Goal: Task Accomplishment & Management: Use online tool/utility

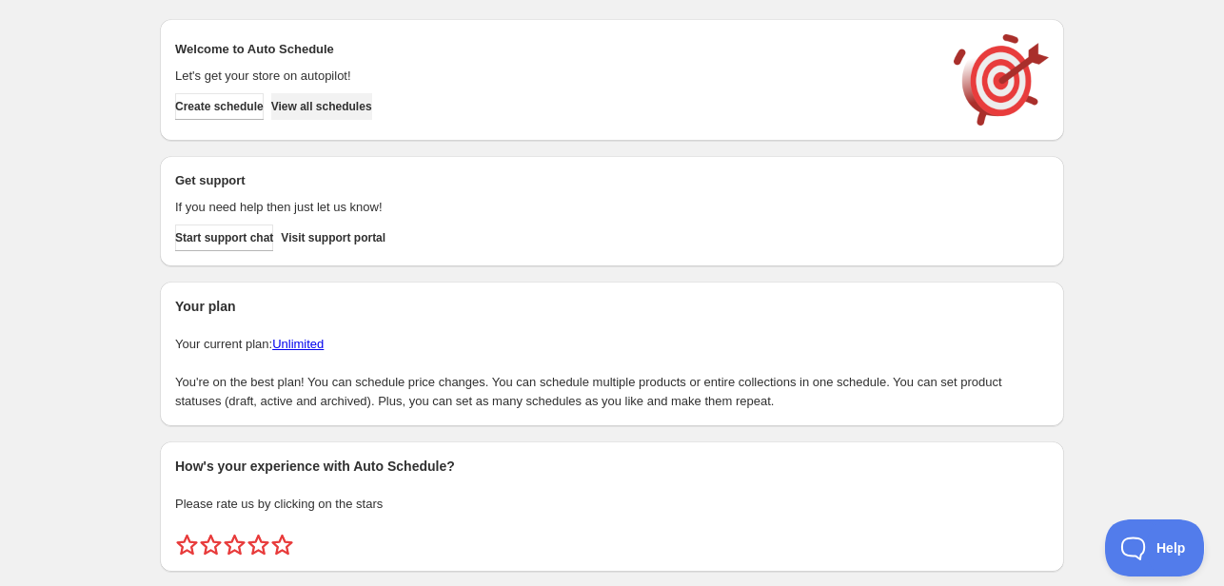
click at [352, 101] on span "View all schedules" at bounding box center [321, 106] width 101 height 15
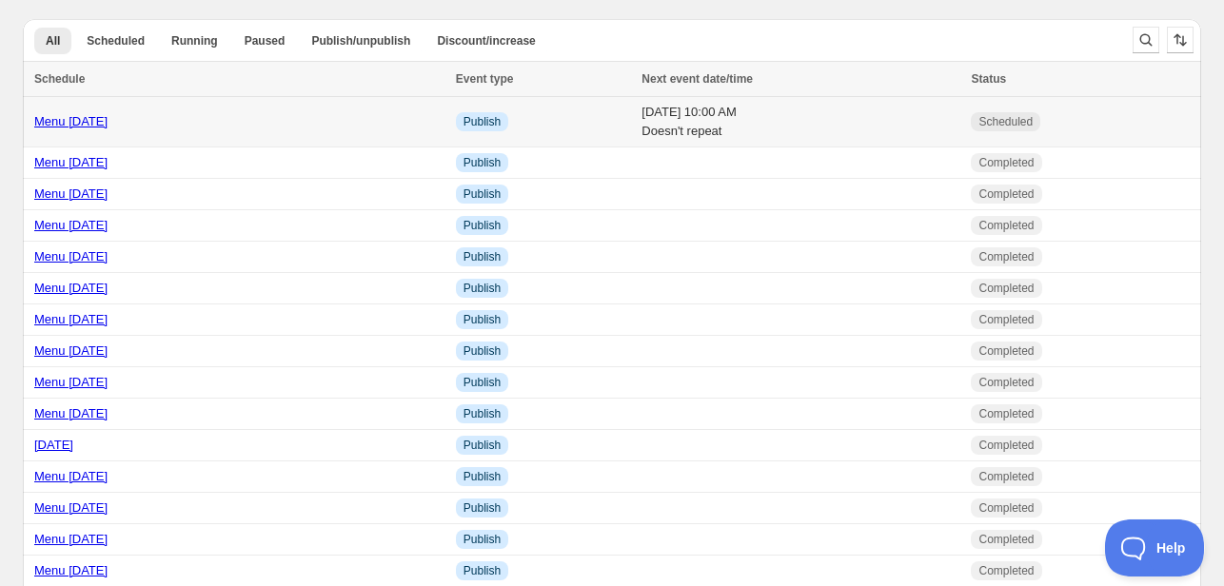
click at [81, 121] on link "Menu [DATE]" at bounding box center [70, 121] width 73 height 14
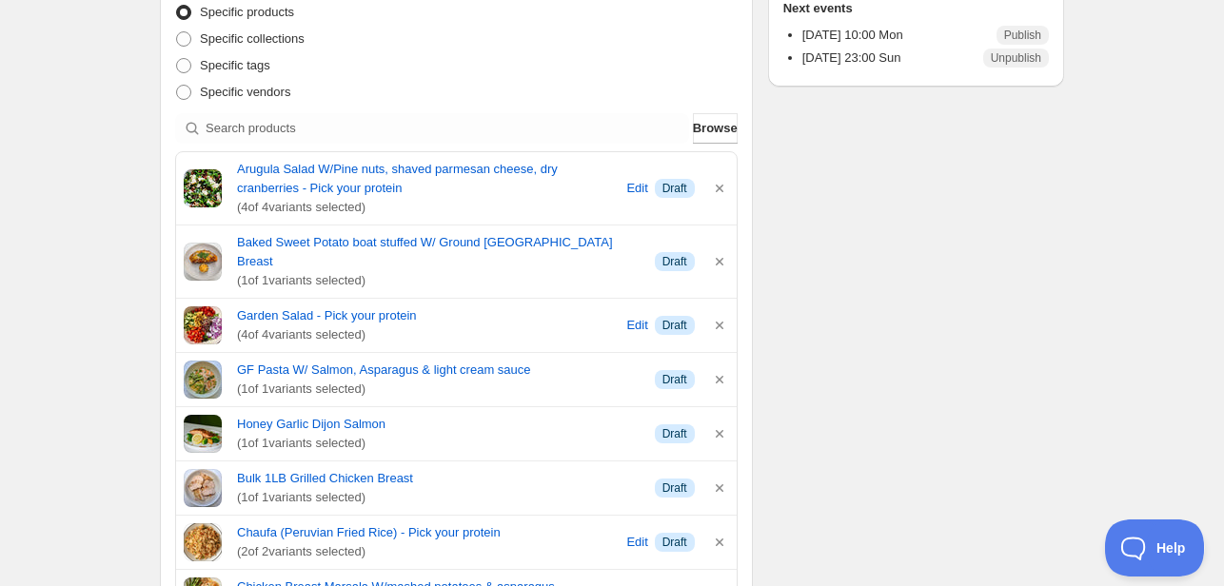
scroll to position [381, 0]
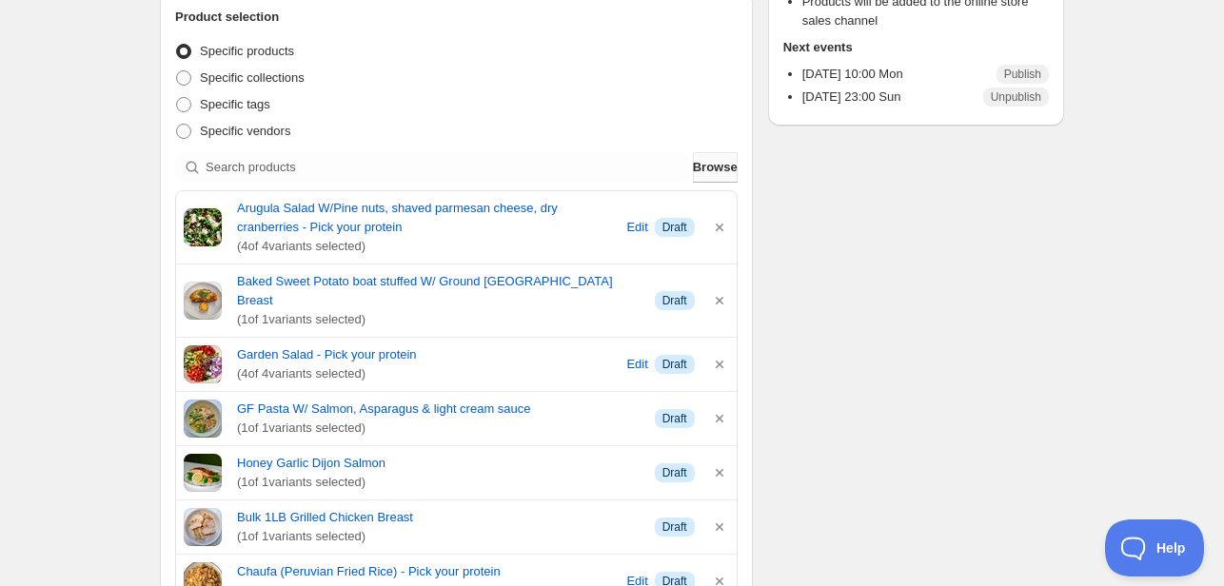
click at [693, 163] on button "Browse" at bounding box center [715, 167] width 45 height 30
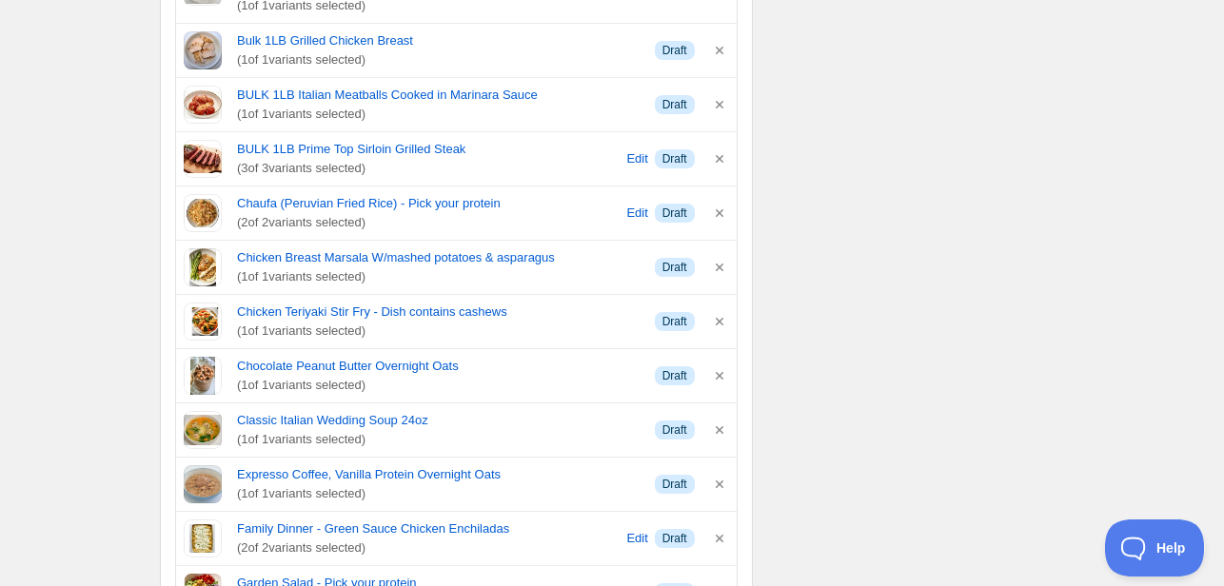
scroll to position [762, 0]
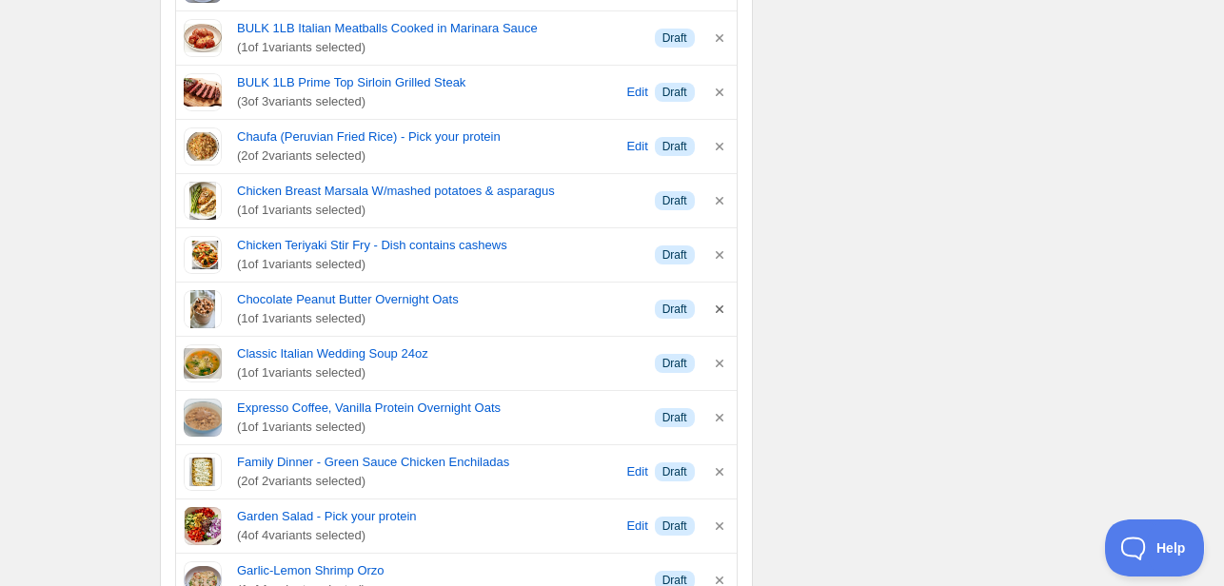
click at [722, 306] on icon "button" at bounding box center [720, 310] width 8 height 8
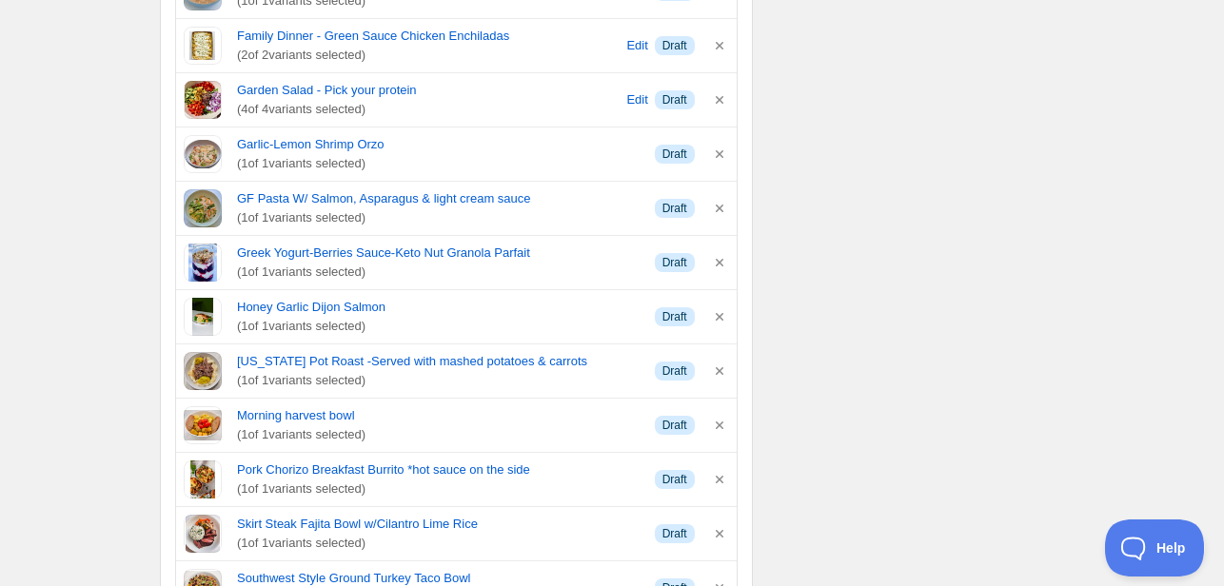
scroll to position [1143, 0]
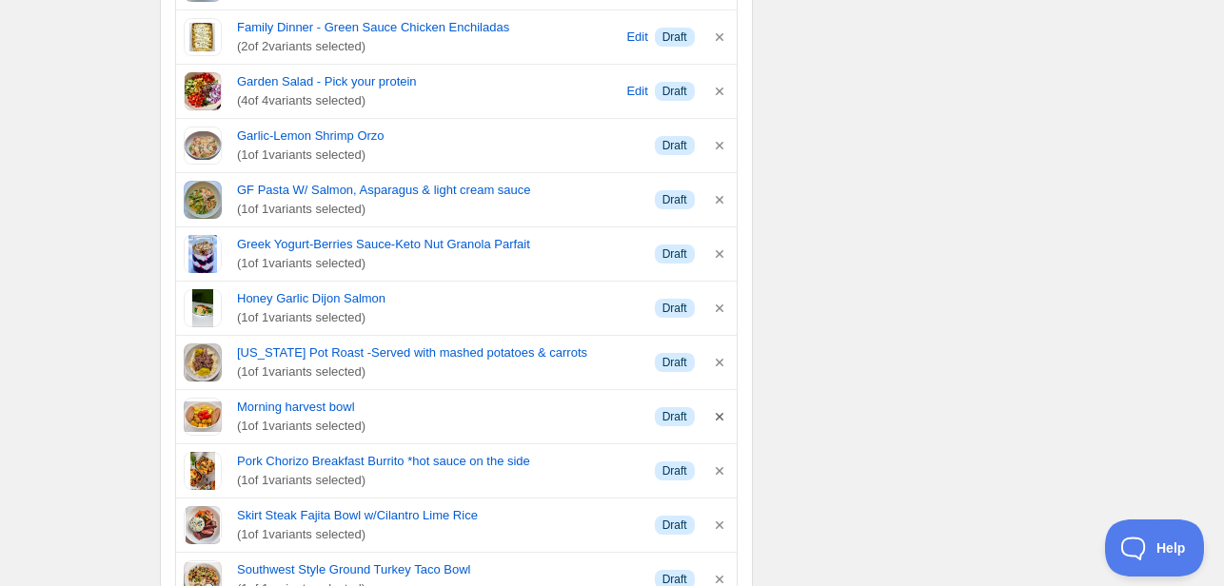
click at [720, 407] on icon "button" at bounding box center [719, 416] width 19 height 19
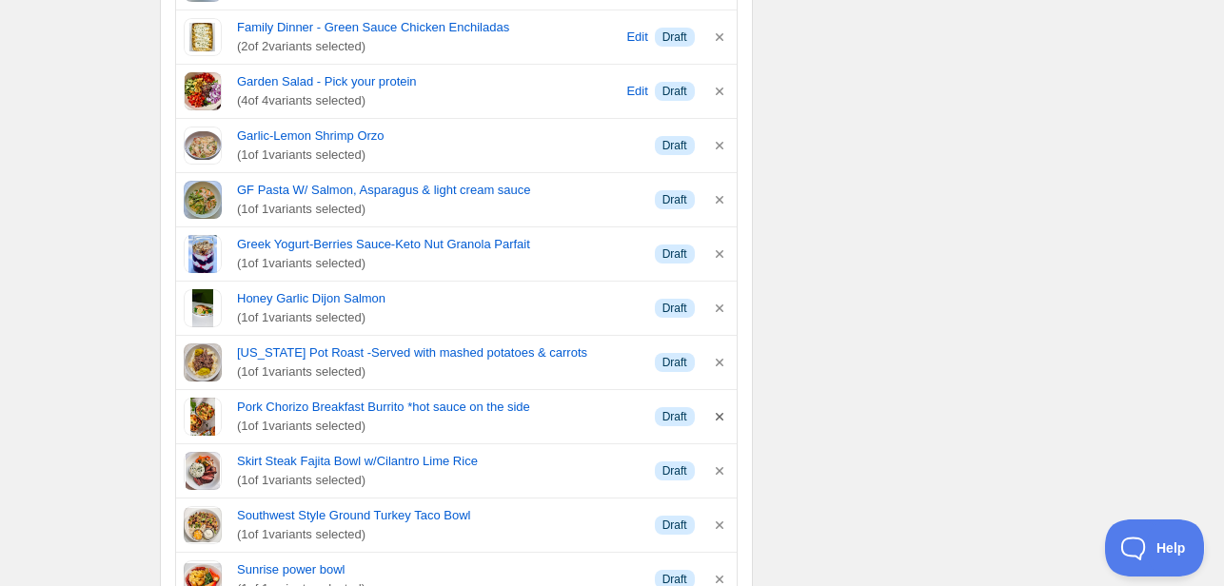
click at [720, 407] on icon "button" at bounding box center [719, 416] width 19 height 19
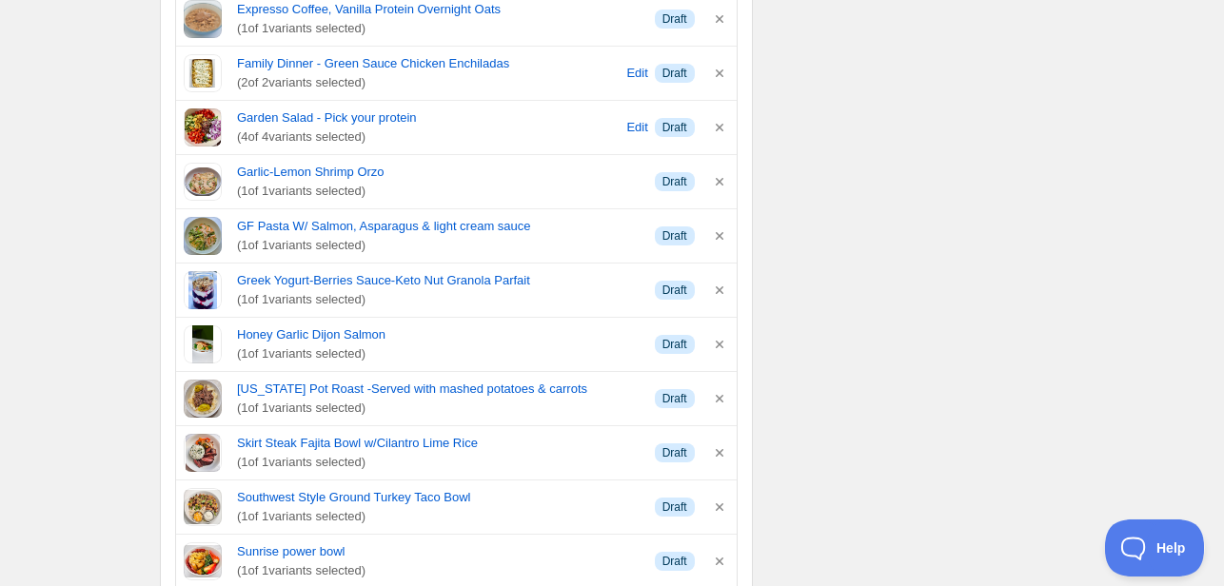
scroll to position [1047, 0]
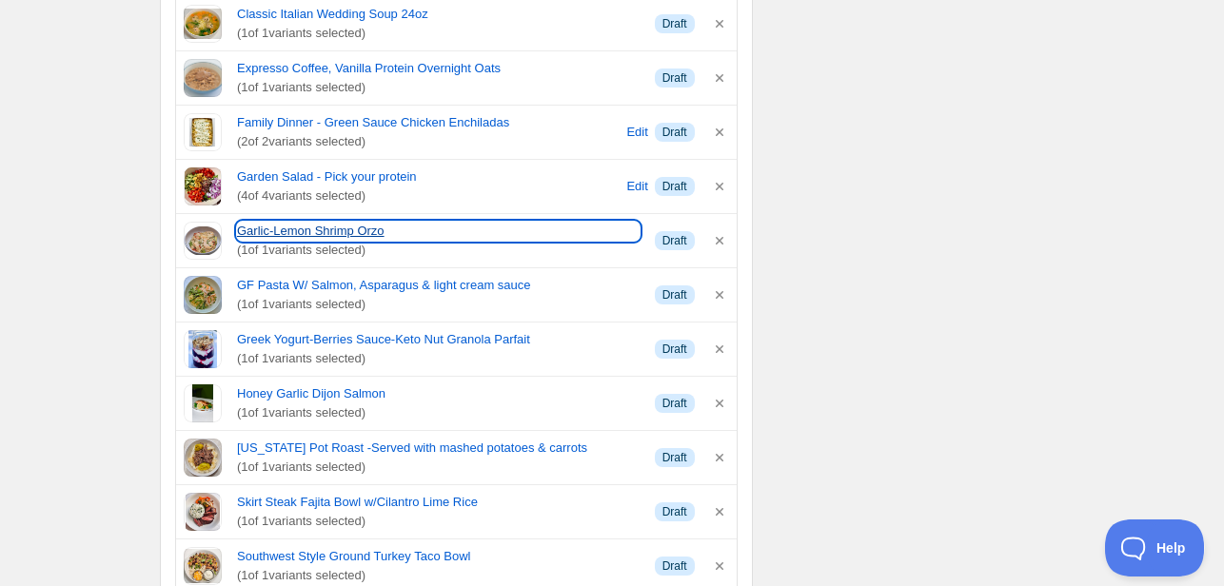
click at [311, 222] on link "Garlic-Lemon Shrimp Orzo" at bounding box center [438, 231] width 403 height 19
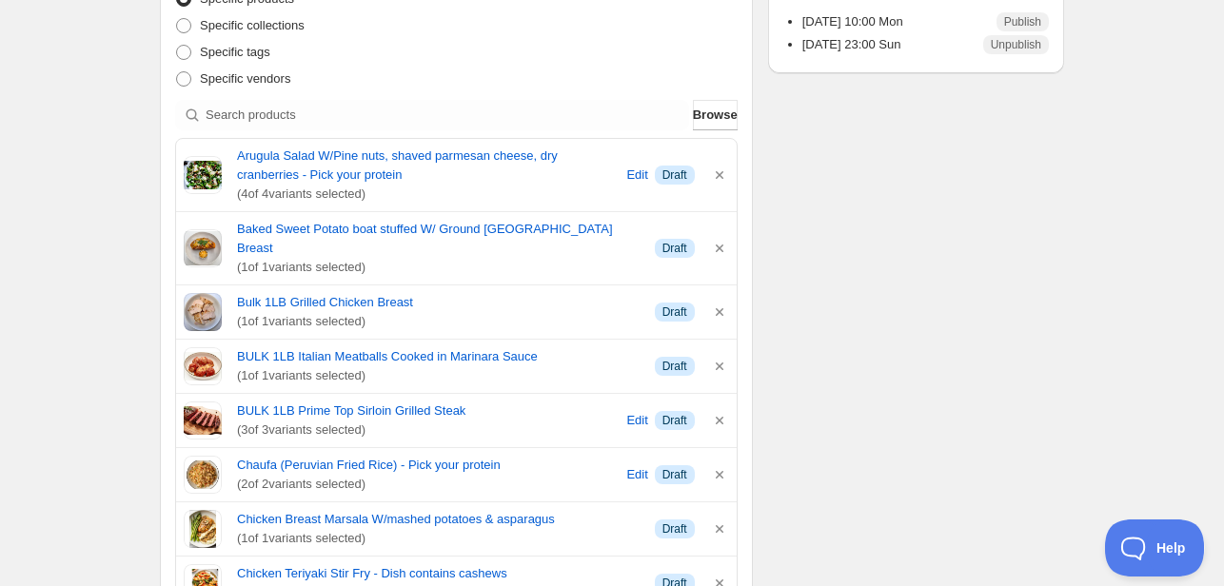
scroll to position [381, 0]
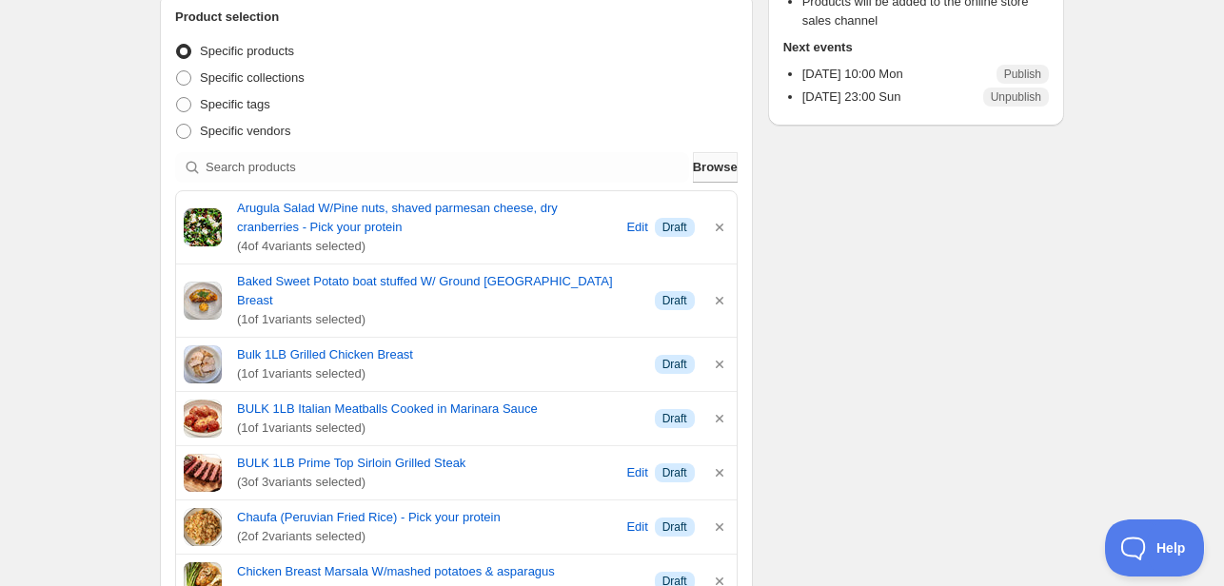
click at [702, 163] on span "Browse" at bounding box center [715, 167] width 45 height 19
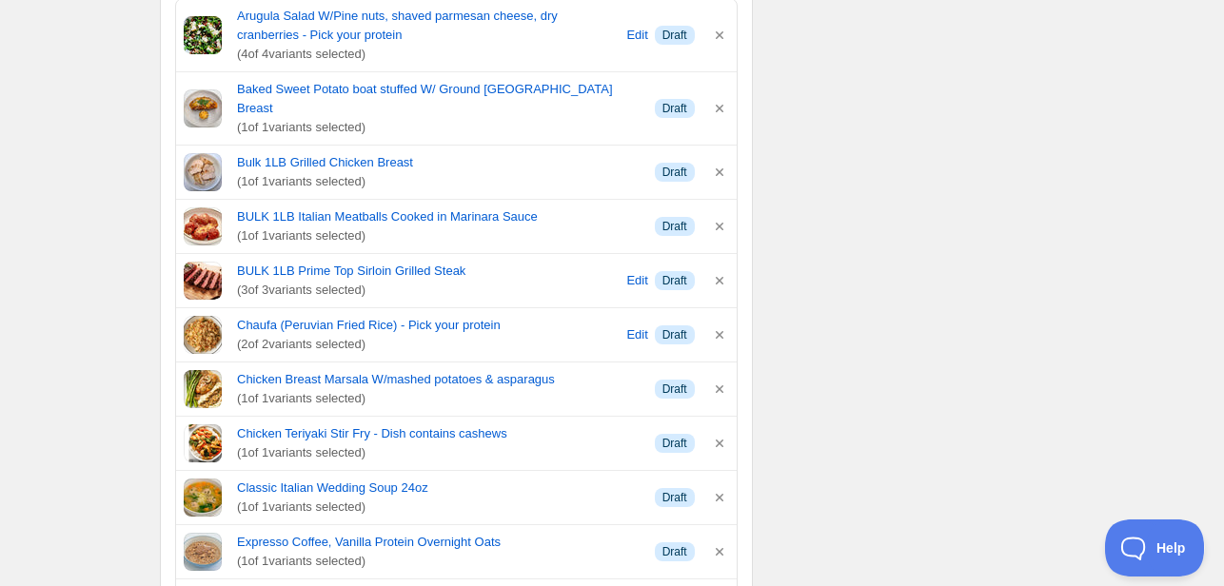
scroll to position [666, 0]
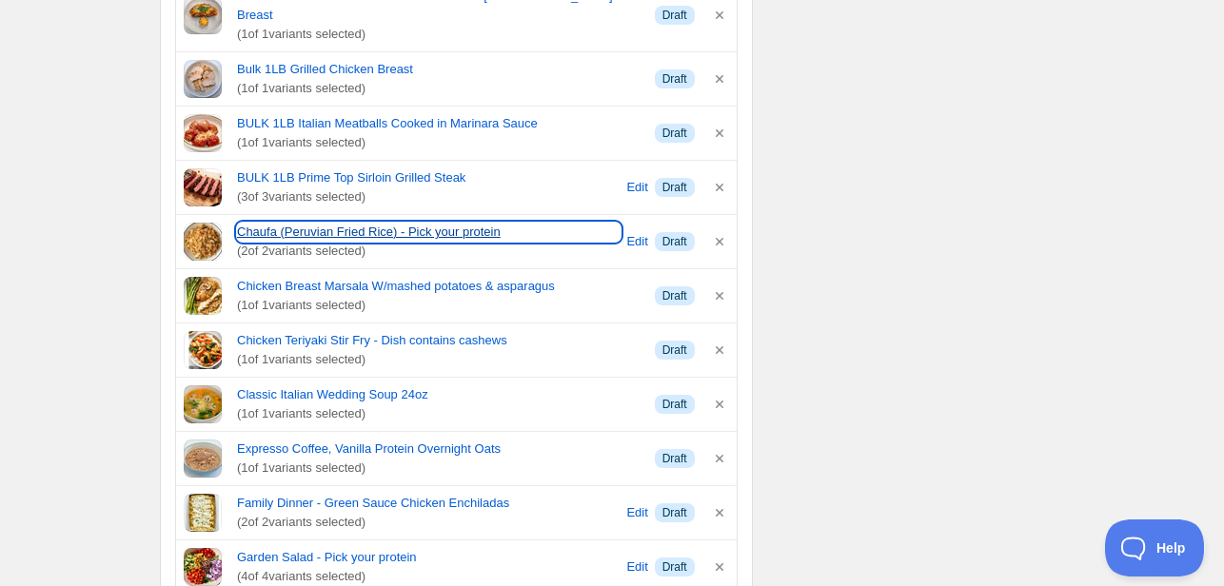
click at [329, 223] on link "Chaufa (Peruvian Fried Rice) - Pick your protein" at bounding box center [429, 232] width 384 height 19
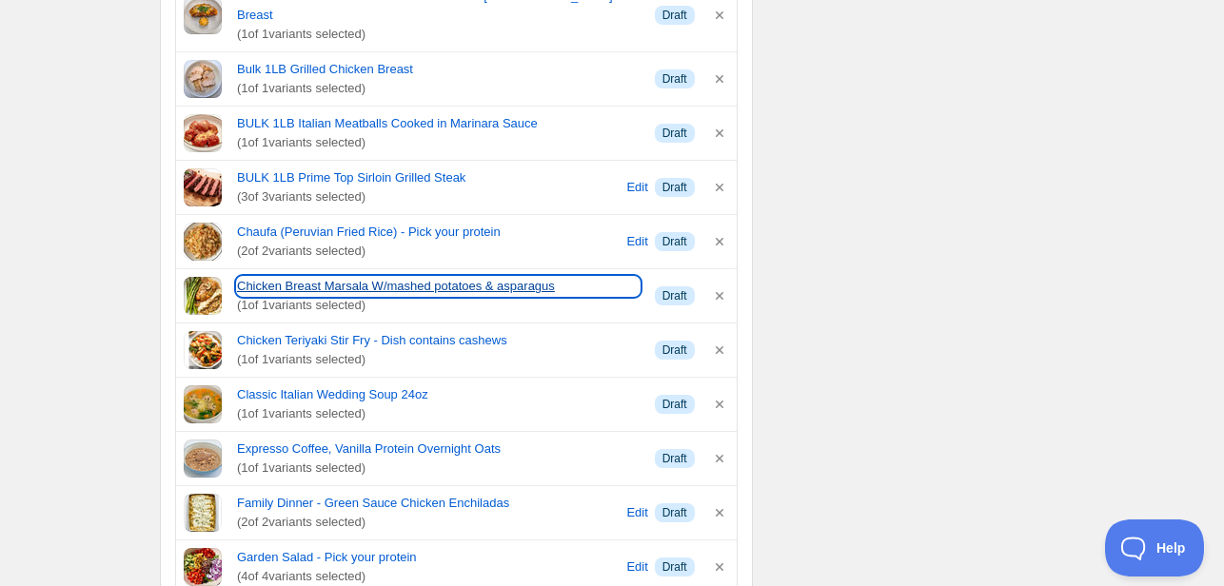
click at [298, 277] on link "Chicken Breast Marsala W/mashed potatoes & asparagus" at bounding box center [438, 286] width 403 height 19
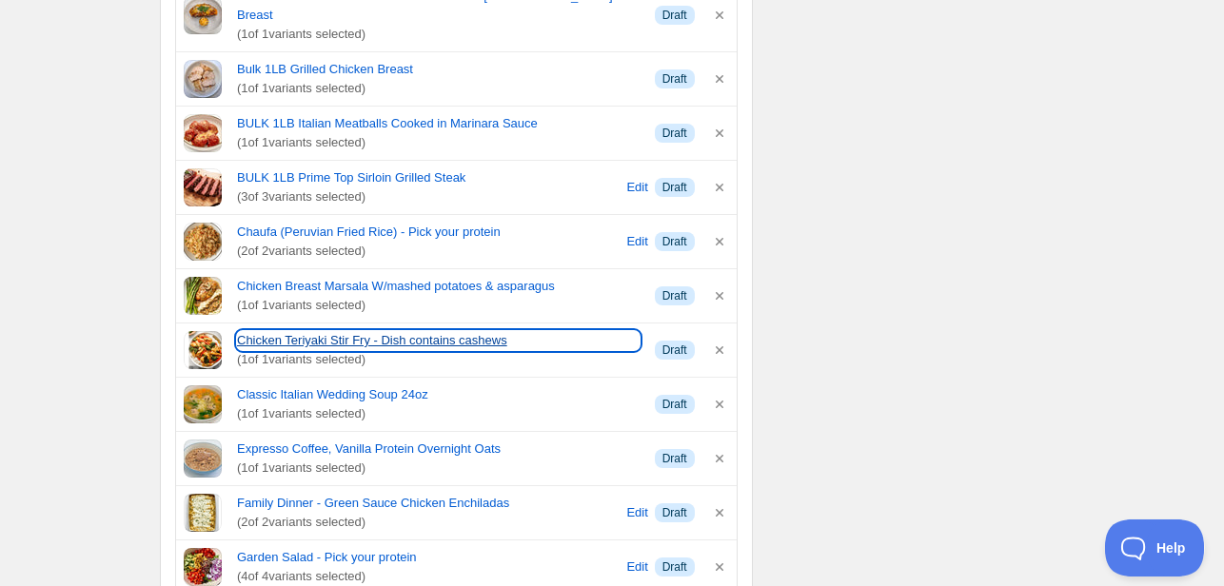
click at [293, 331] on link "Chicken Teriyaki Stir Fry - Dish contains cashews" at bounding box center [438, 340] width 403 height 19
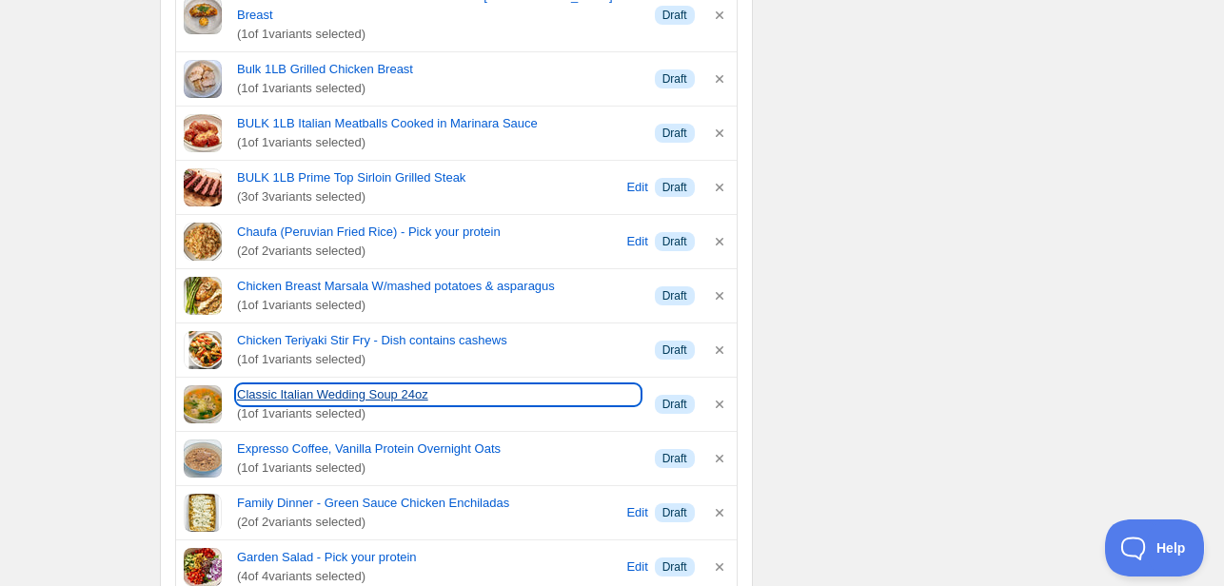
click at [336, 386] on link "Classic Italian Wedding Soup 24oz" at bounding box center [438, 395] width 403 height 19
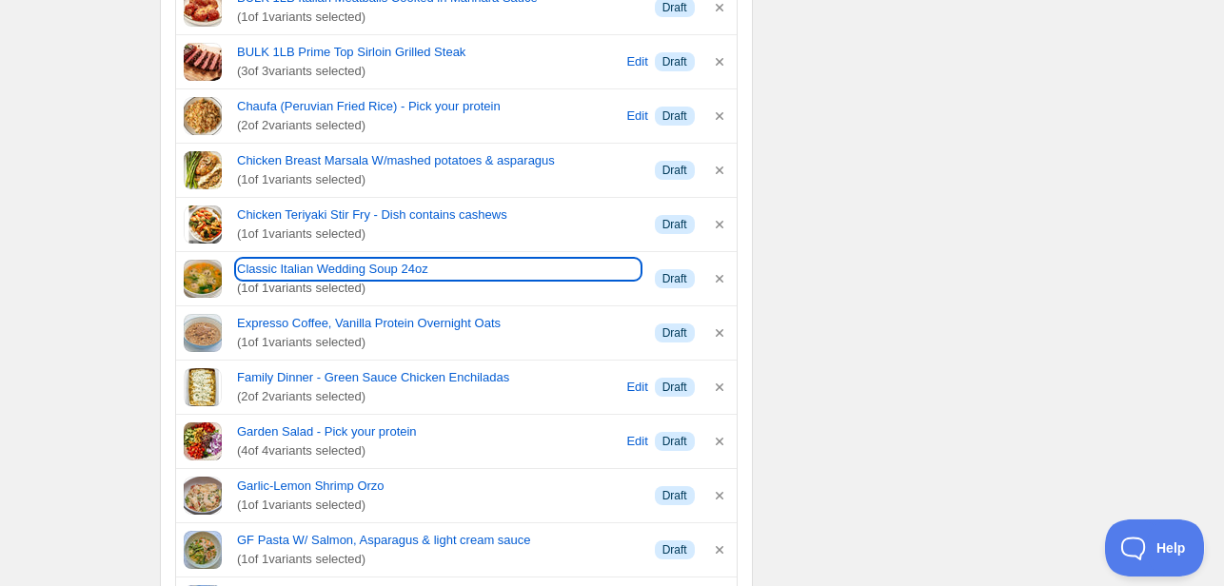
scroll to position [857, 0]
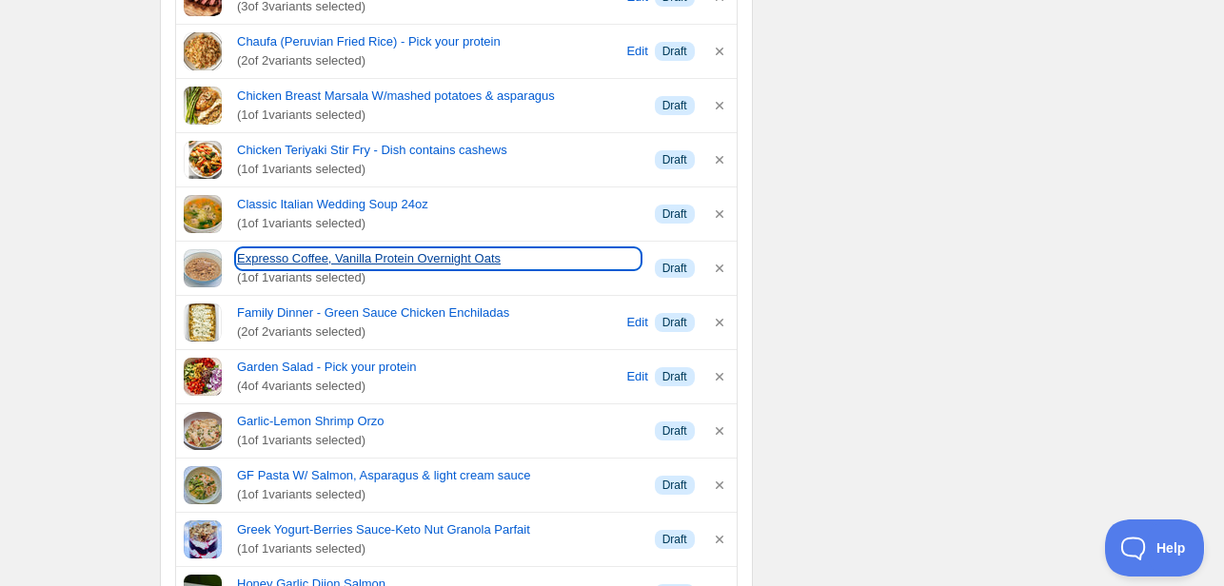
click at [337, 249] on link "Expresso Coffee, Vanilla Protein Overnight Oats" at bounding box center [438, 258] width 403 height 19
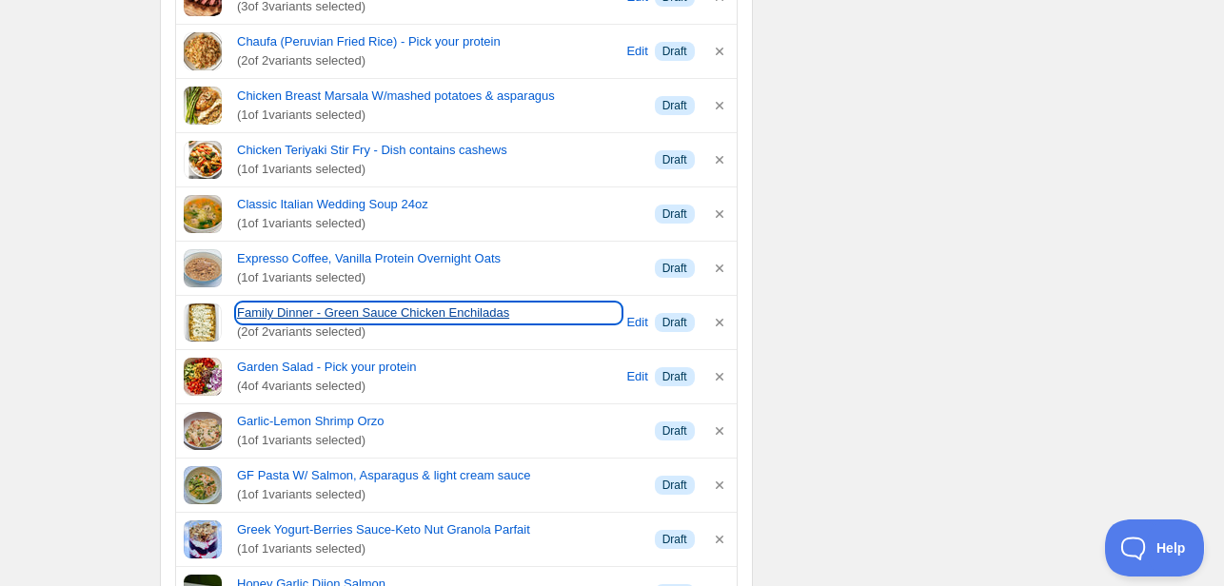
click at [327, 304] on link "Family Dinner - Green Sauce Chicken Enchiladas" at bounding box center [429, 313] width 384 height 19
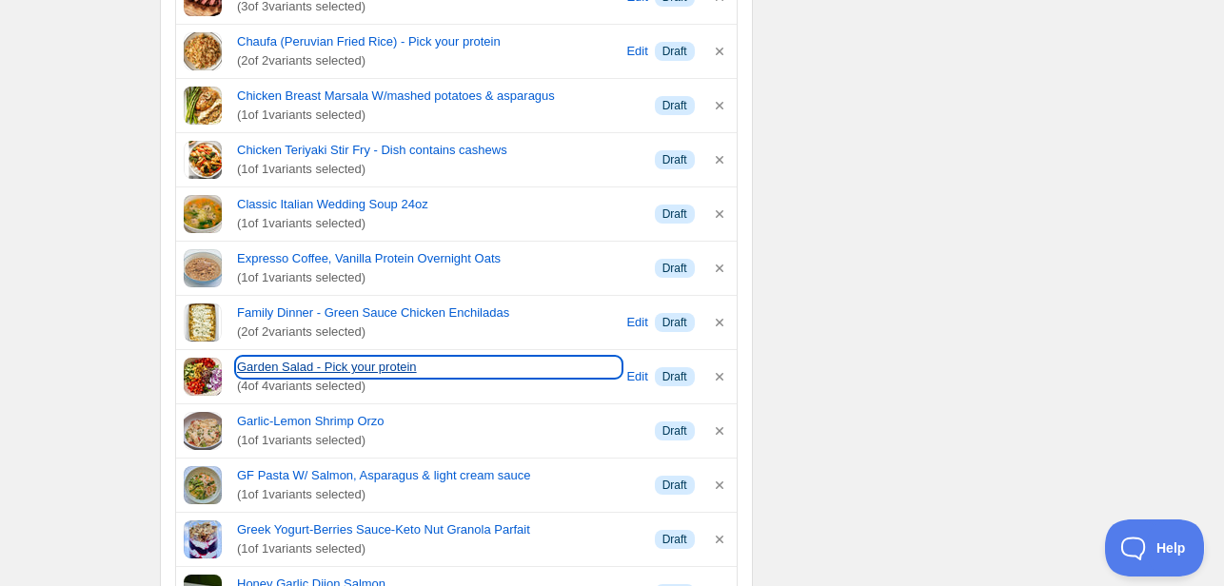
click at [257, 358] on link "Garden Salad - Pick your protein" at bounding box center [429, 367] width 384 height 19
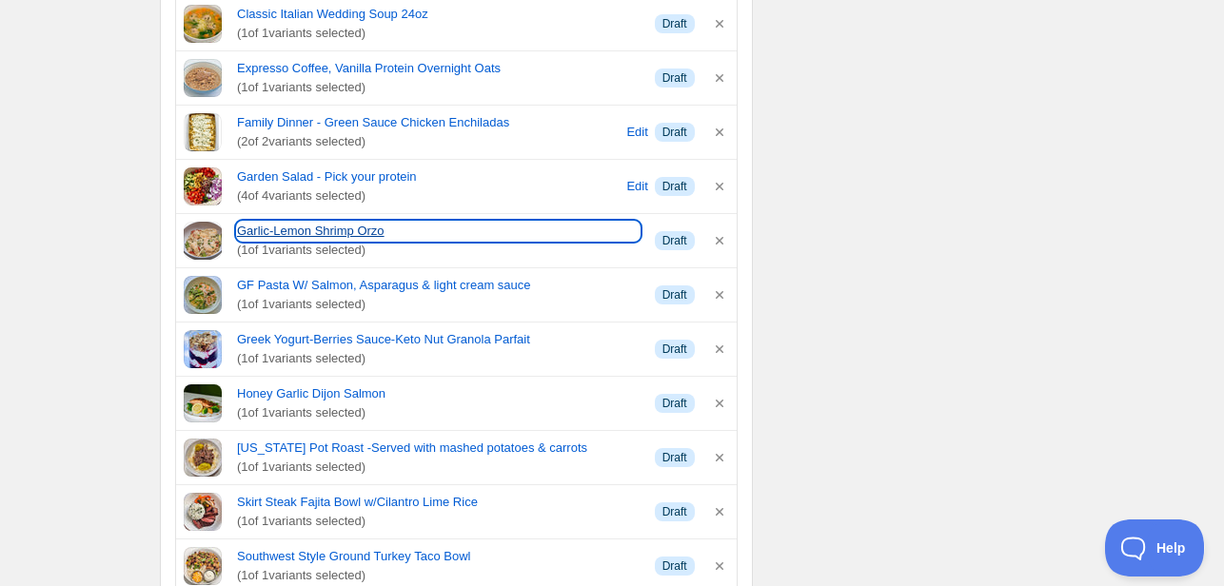
click at [332, 222] on link "Garlic-Lemon Shrimp Orzo" at bounding box center [438, 231] width 403 height 19
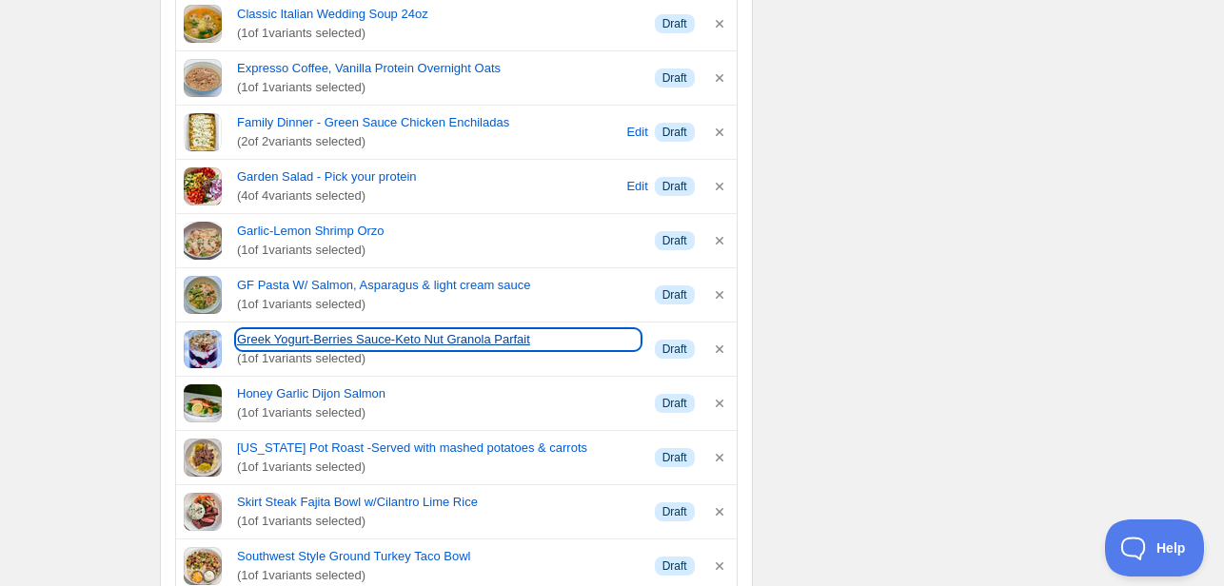
click at [295, 330] on link "Greek Yogurt-Berries Sauce-Keto Nut Granola Parfait" at bounding box center [438, 339] width 403 height 19
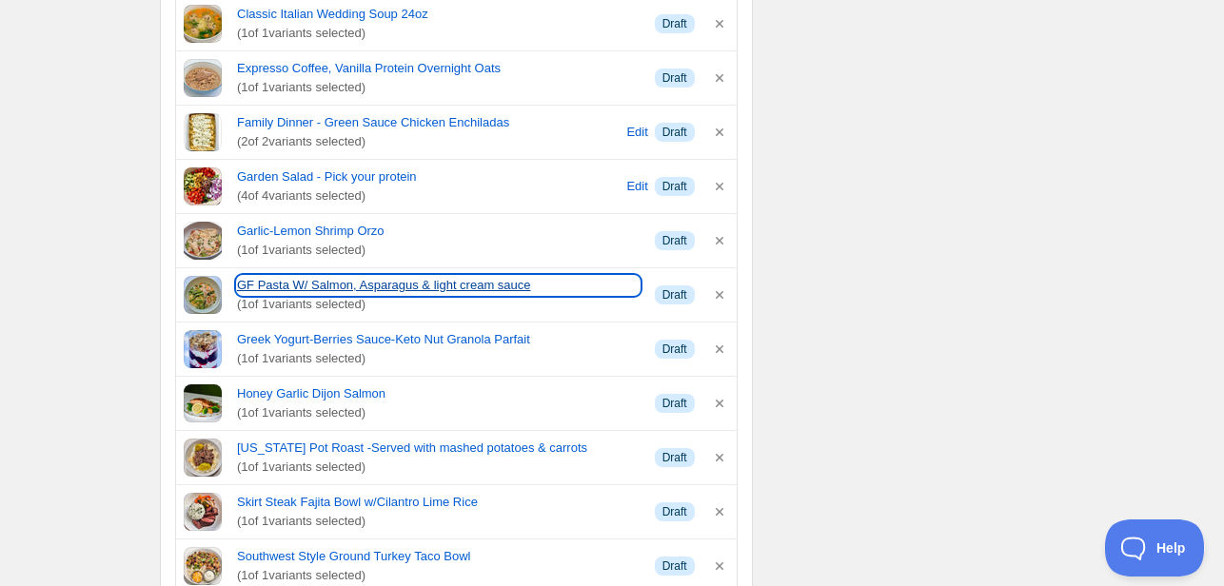
click at [436, 276] on link "GF Pasta W/ Salmon, Asparagus & light cream sauce" at bounding box center [438, 285] width 403 height 19
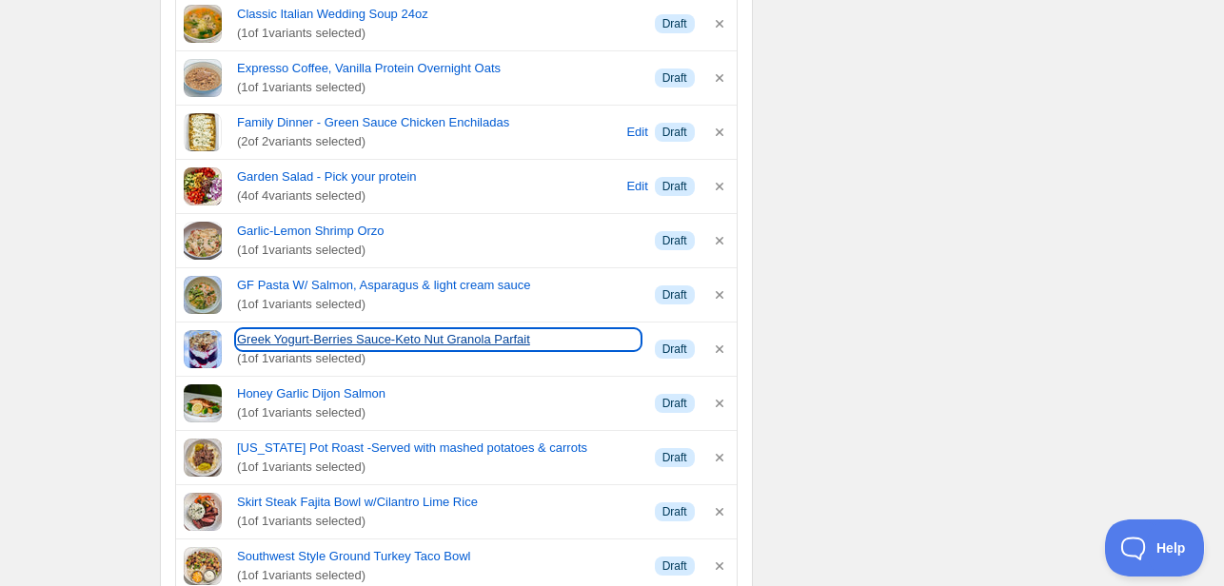
click at [339, 330] on link "Greek Yogurt-Berries Sauce-Keto Nut Granola Parfait" at bounding box center [438, 339] width 403 height 19
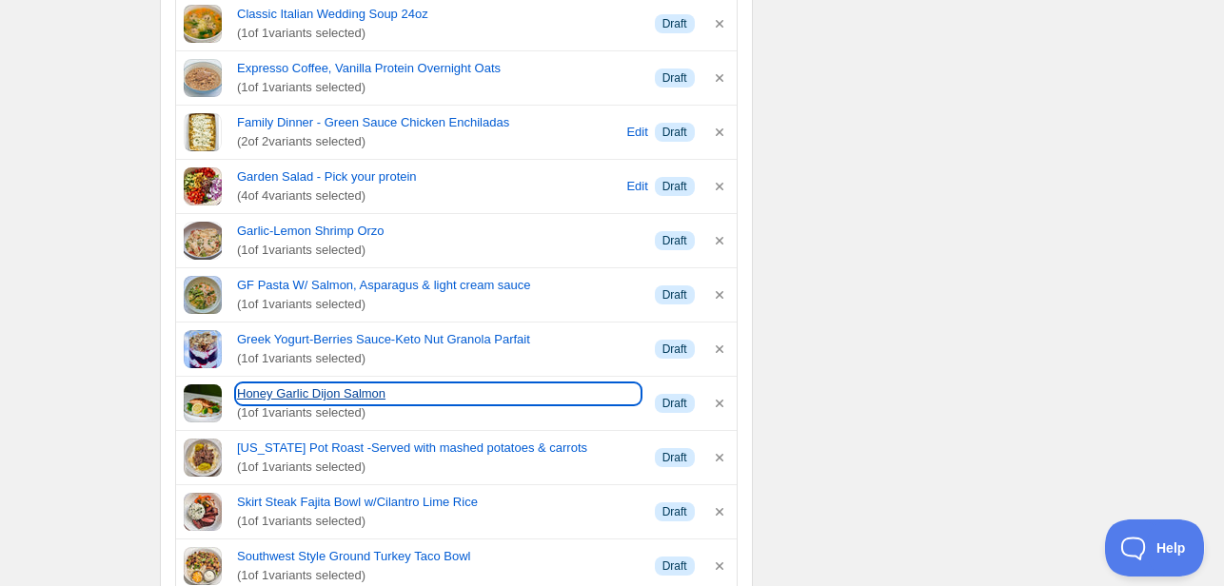
click at [348, 385] on link "Honey Garlic Dijon Salmon" at bounding box center [438, 394] width 403 height 19
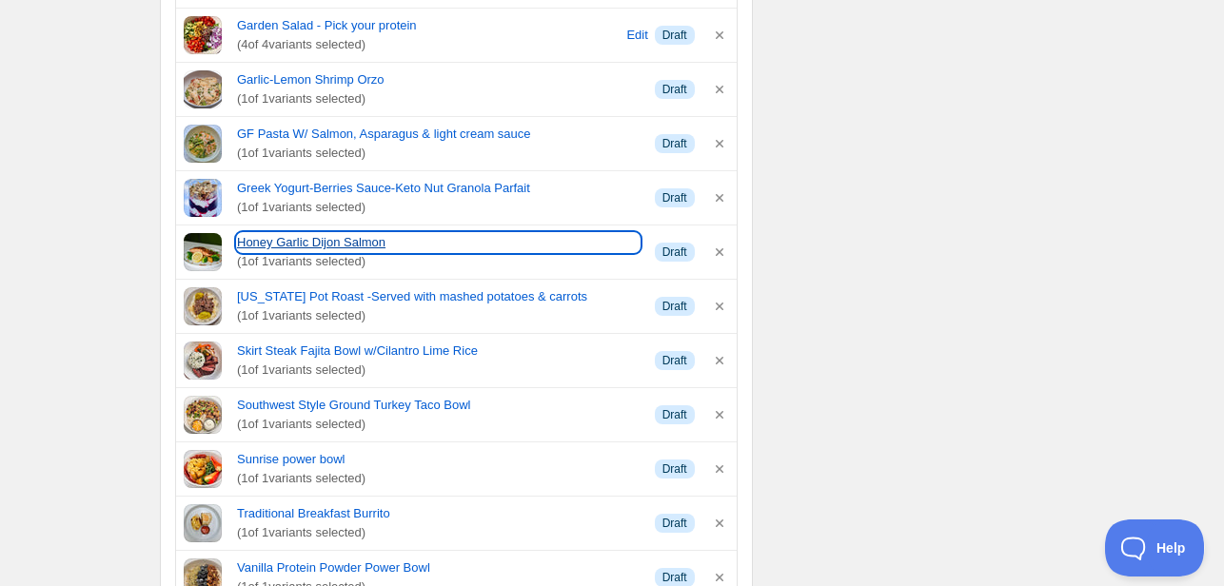
scroll to position [1238, 0]
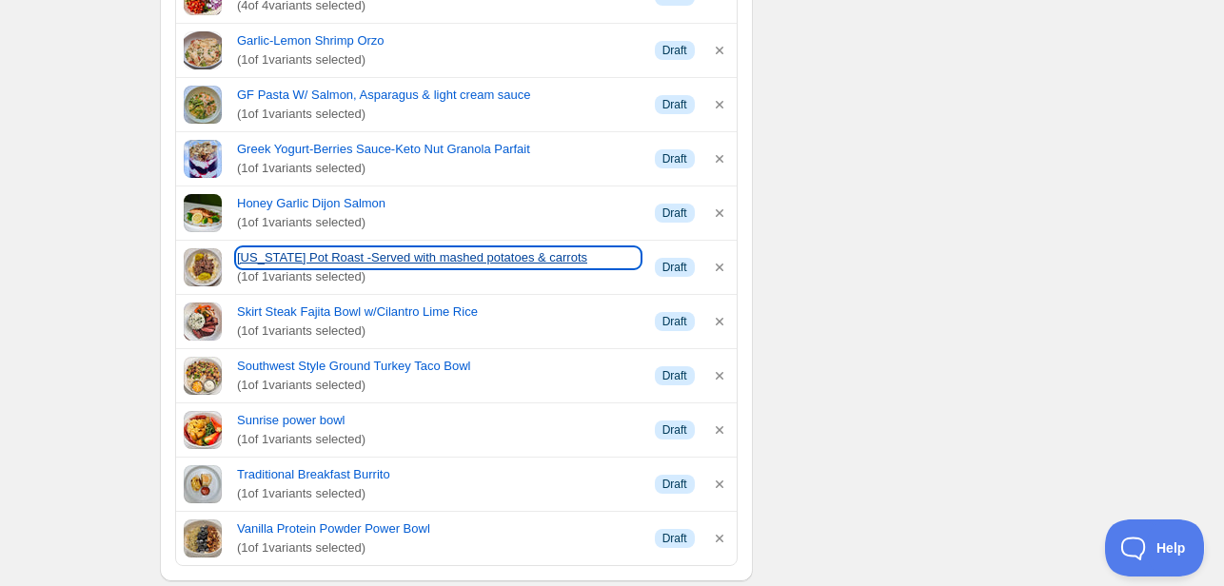
click at [293, 248] on link "[US_STATE] Pot Roast -Served with mashed potatoes & carrots" at bounding box center [438, 257] width 403 height 19
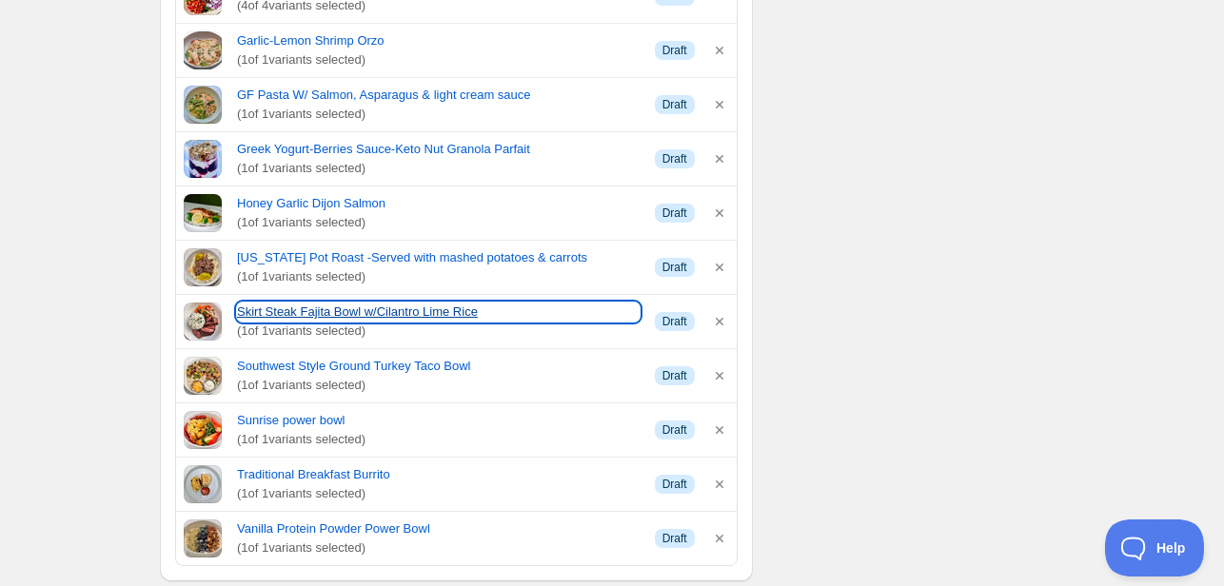
click at [337, 303] on link "Skirt Steak Fajita Bowl w/Cilantro Lime Rice" at bounding box center [438, 312] width 403 height 19
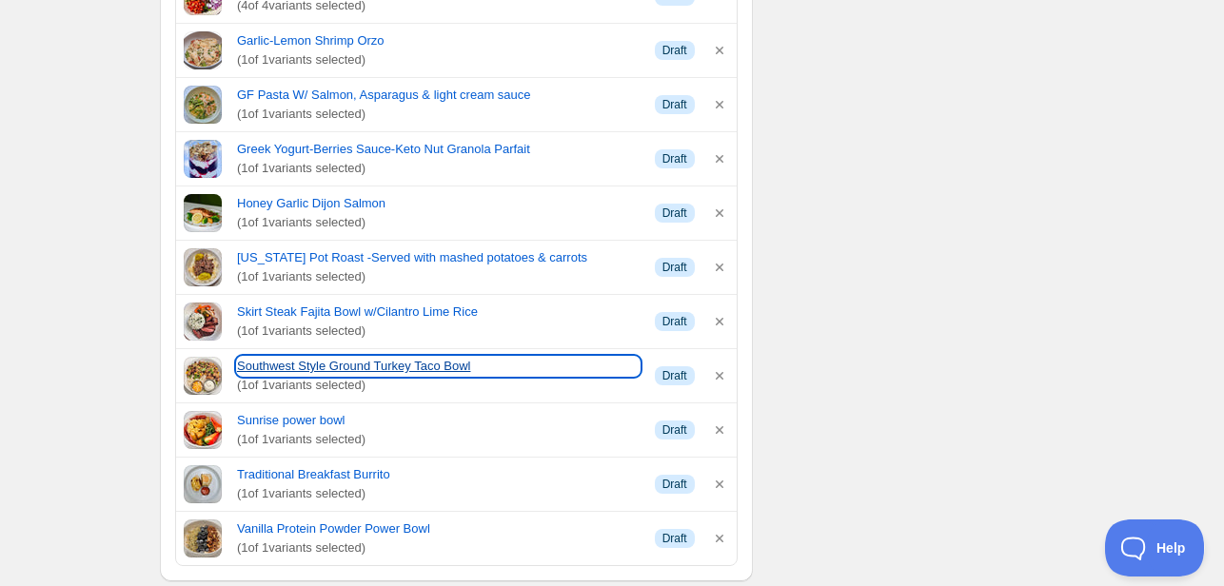
click at [297, 357] on link "Southwest Style Ground Turkey Taco Bowl" at bounding box center [438, 366] width 403 height 19
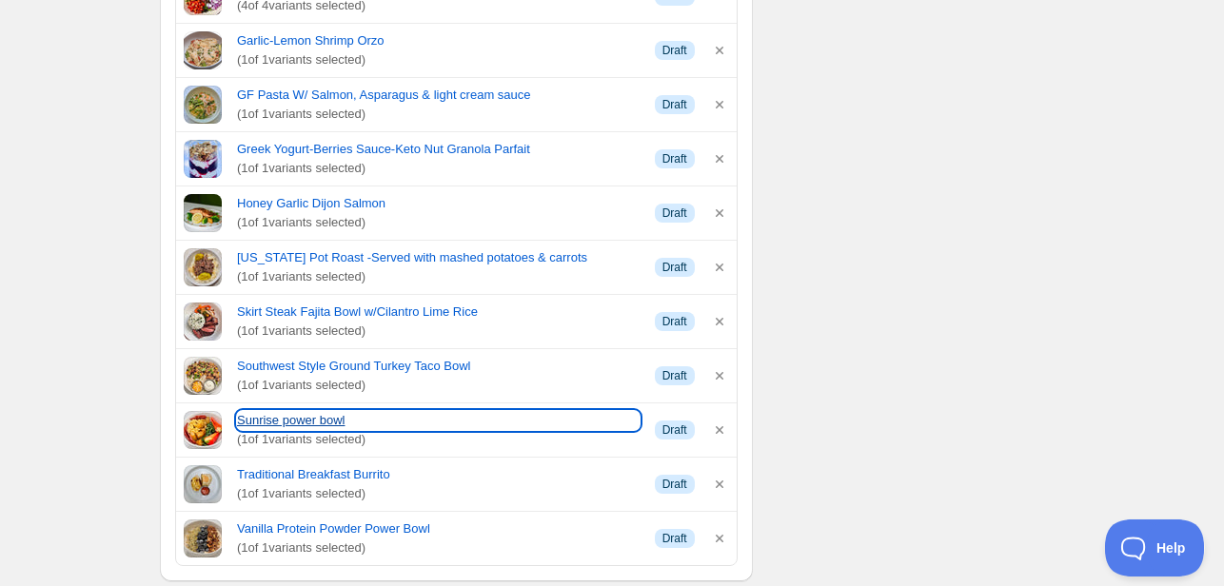
click at [284, 411] on link "Sunrise power bowl" at bounding box center [438, 420] width 403 height 19
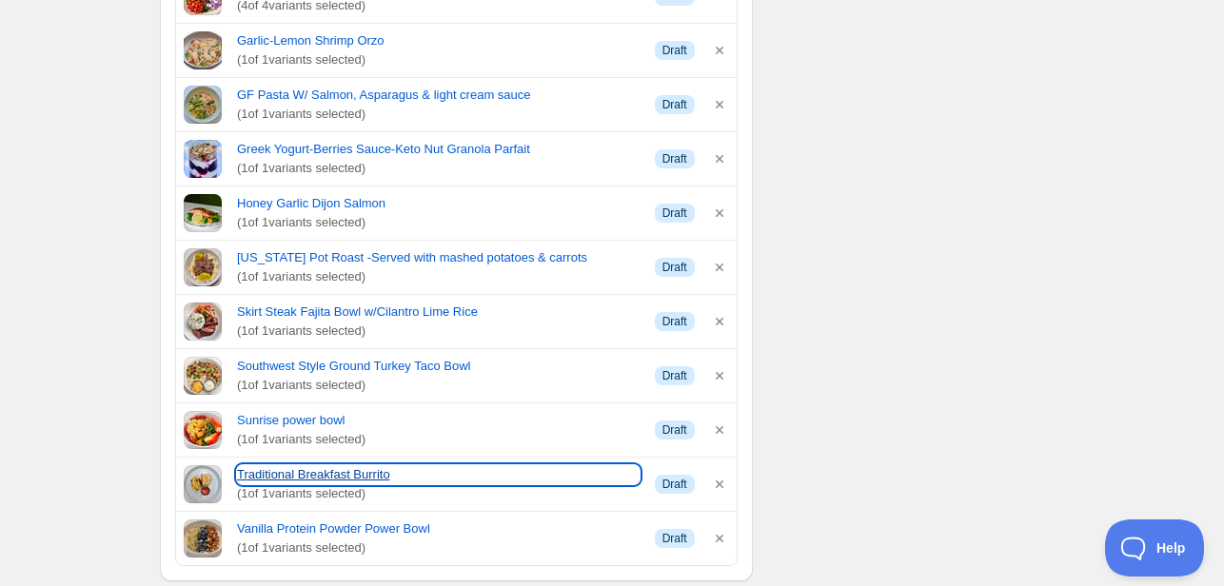
click at [300, 466] on link "Traditional Breakfast Burrito" at bounding box center [438, 475] width 403 height 19
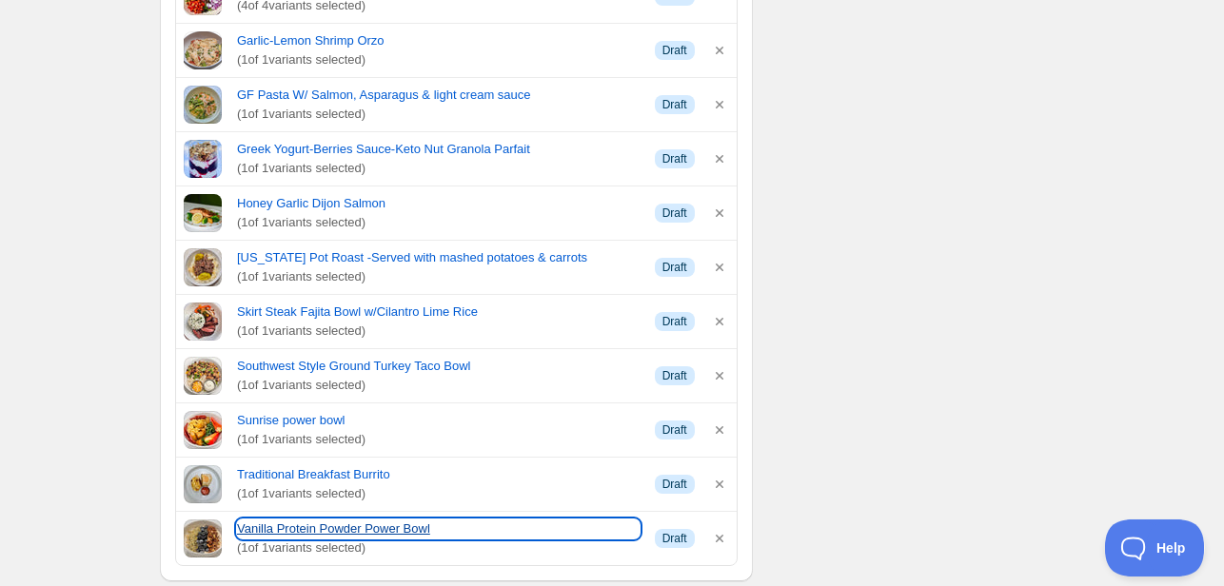
click at [260, 520] on link "Vanilla Protein Powder Power Bowl" at bounding box center [438, 529] width 403 height 19
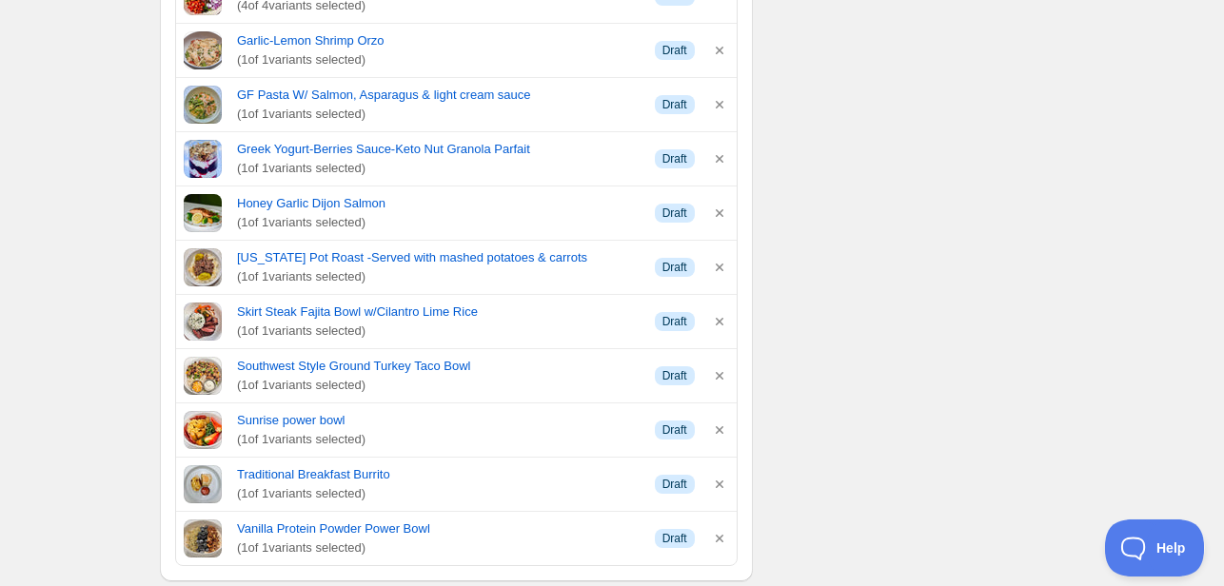
click at [1028, 198] on div "Schedule name Menu [DATE] Your customers won't see this Action Action Publish p…" at bounding box center [605, 246] width 920 height 2855
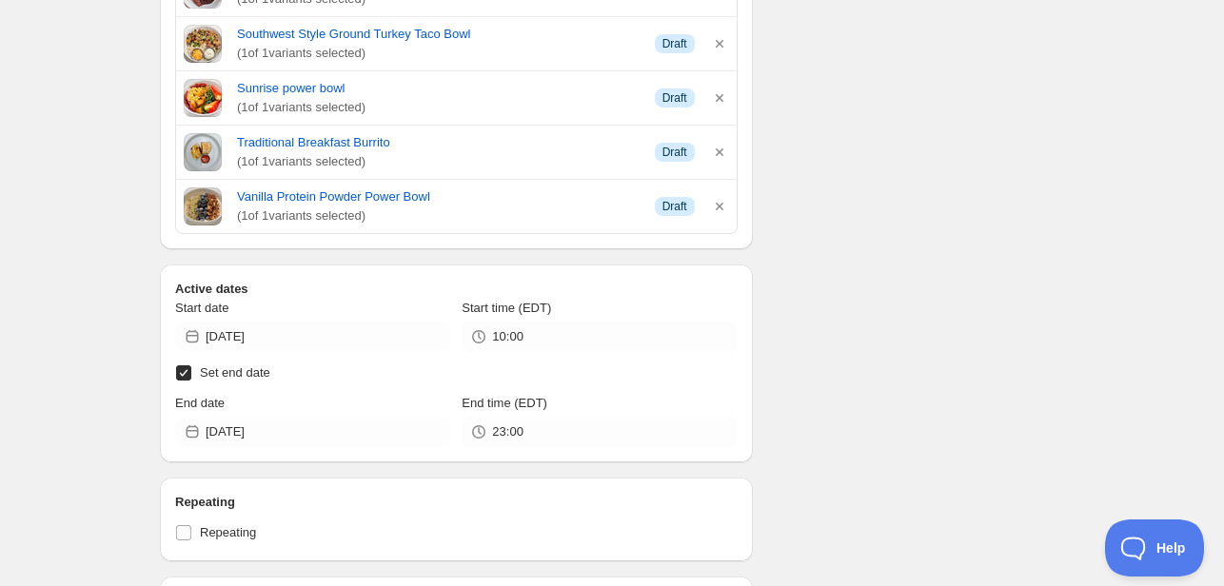
scroll to position [1619, 0]
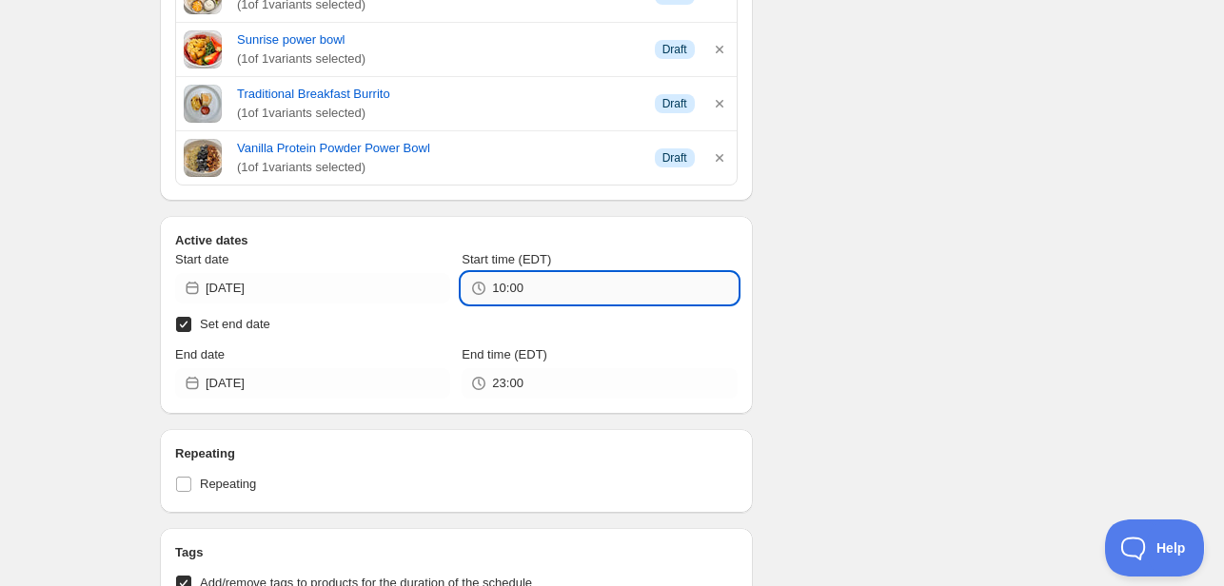
click at [555, 273] on input "10:00" at bounding box center [614, 288] width 245 height 30
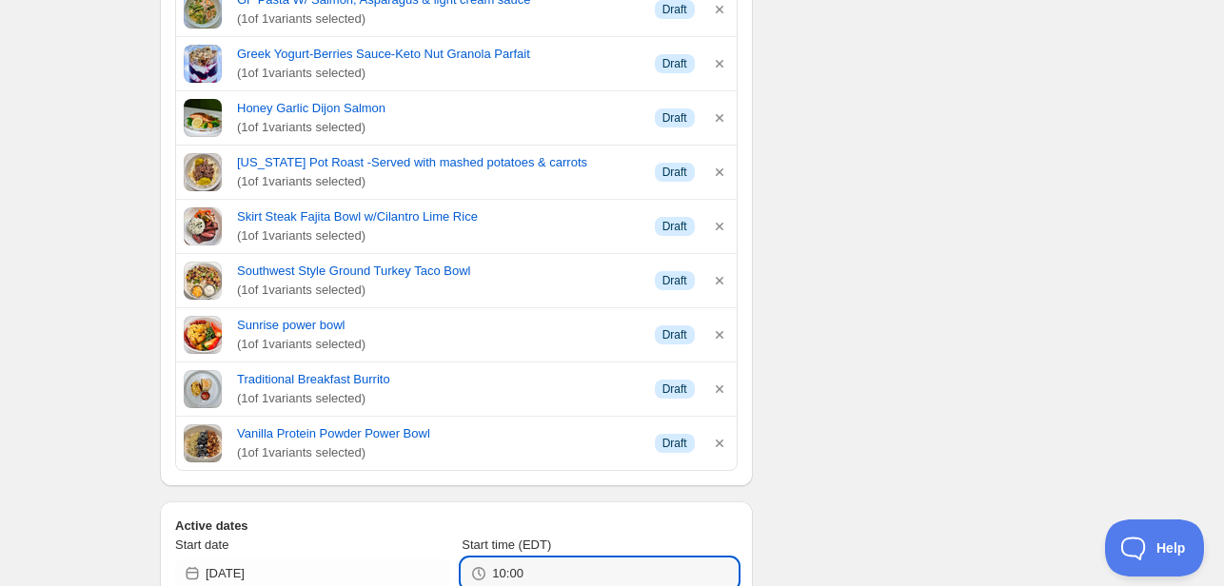
scroll to position [1809, 0]
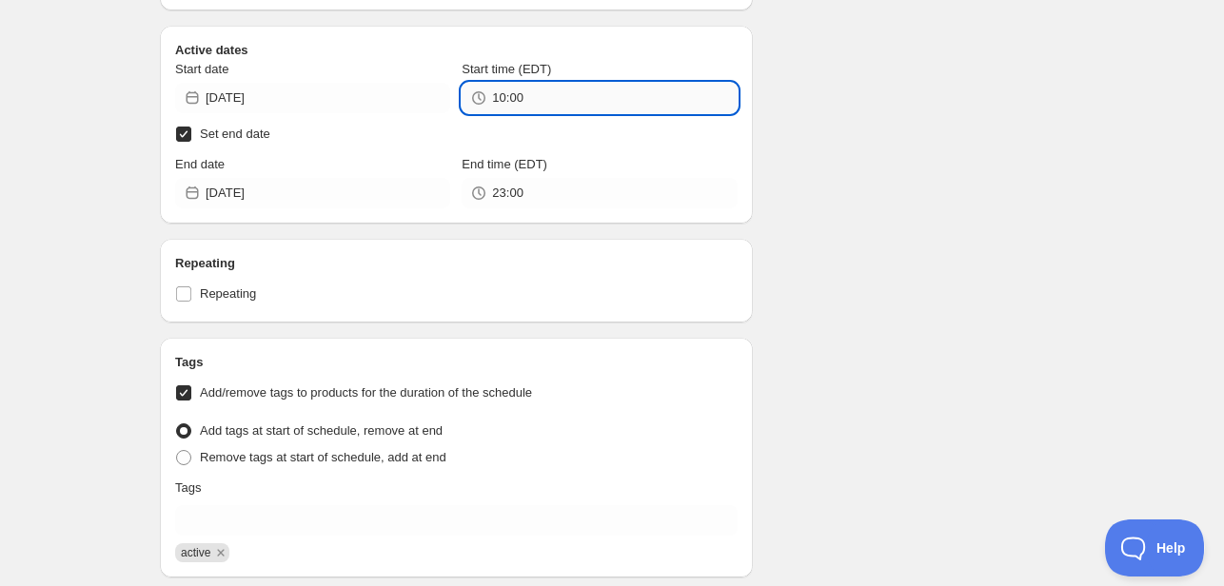
click at [548, 83] on input "10:00" at bounding box center [614, 98] width 245 height 30
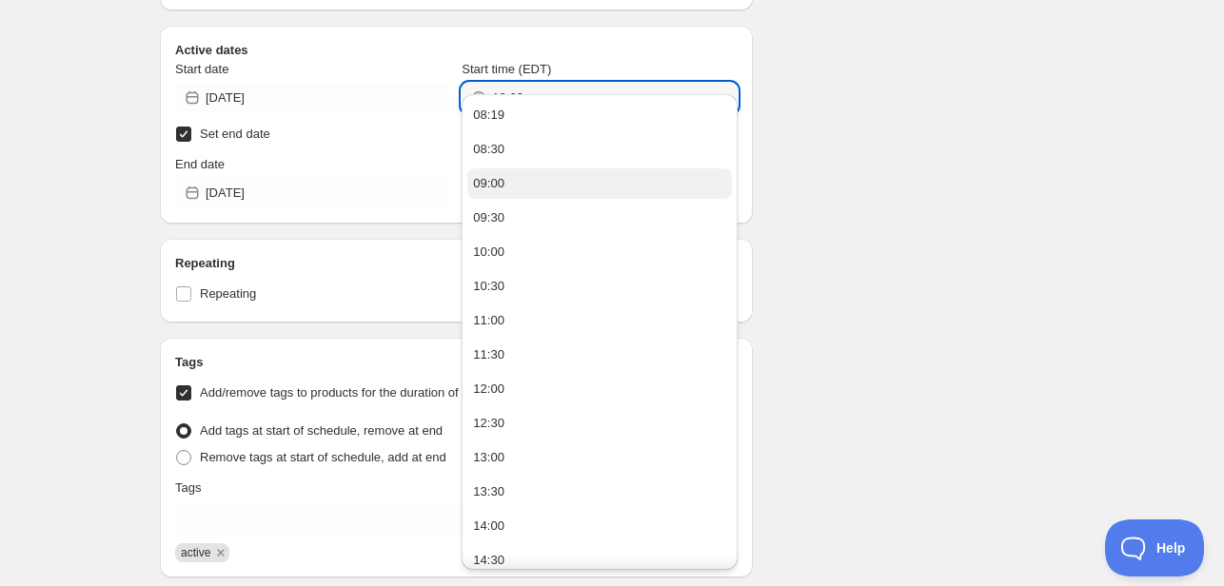
click at [493, 186] on div "09:00" at bounding box center [488, 183] width 31 height 19
click at [537, 83] on input "09:00" at bounding box center [614, 98] width 245 height 30
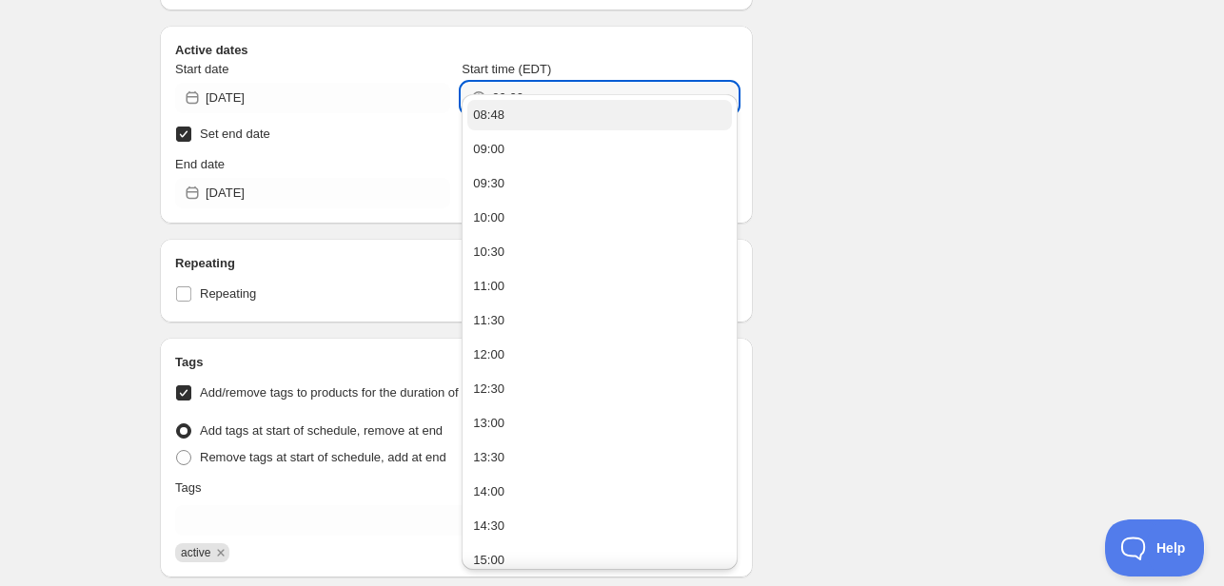
click at [483, 113] on div "08:48" at bounding box center [488, 115] width 31 height 19
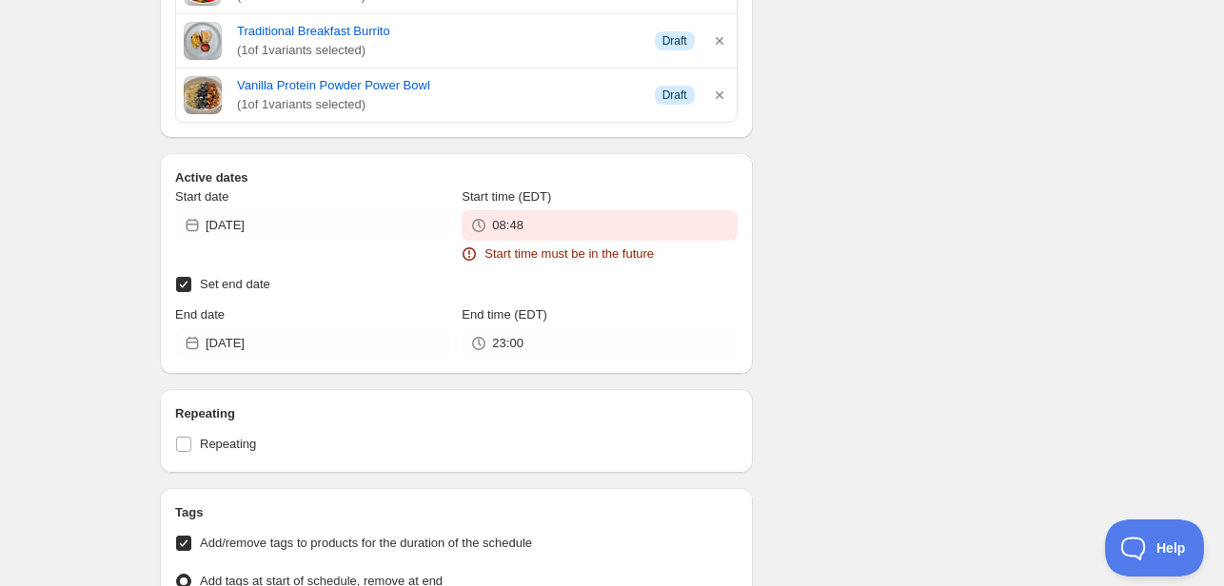
scroll to position [1937, 0]
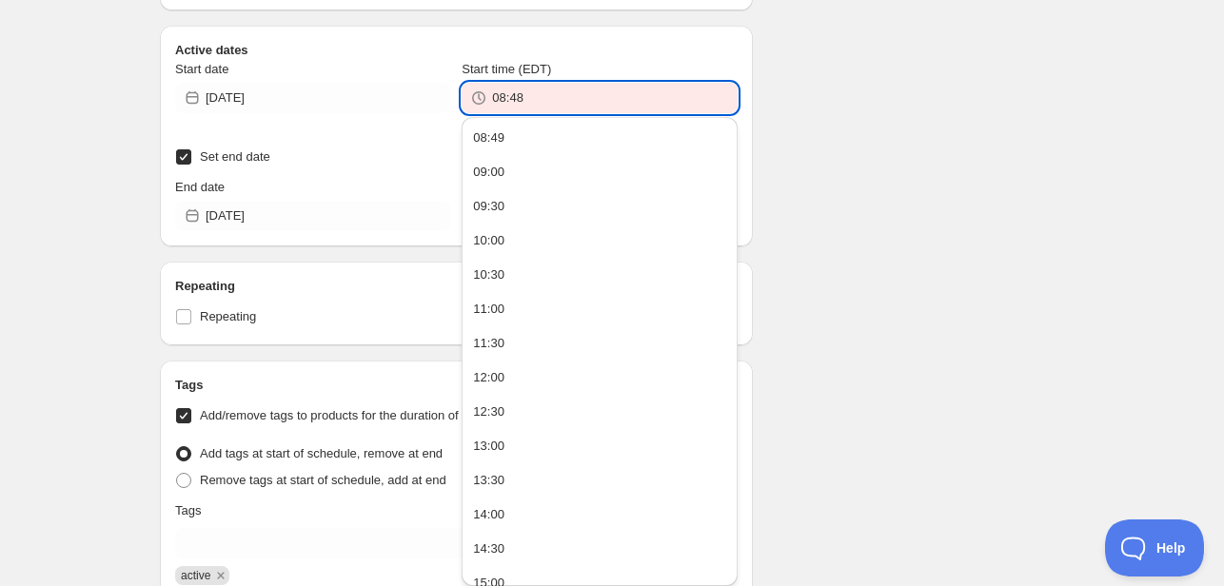
click at [526, 83] on input "08:48" at bounding box center [614, 98] width 245 height 30
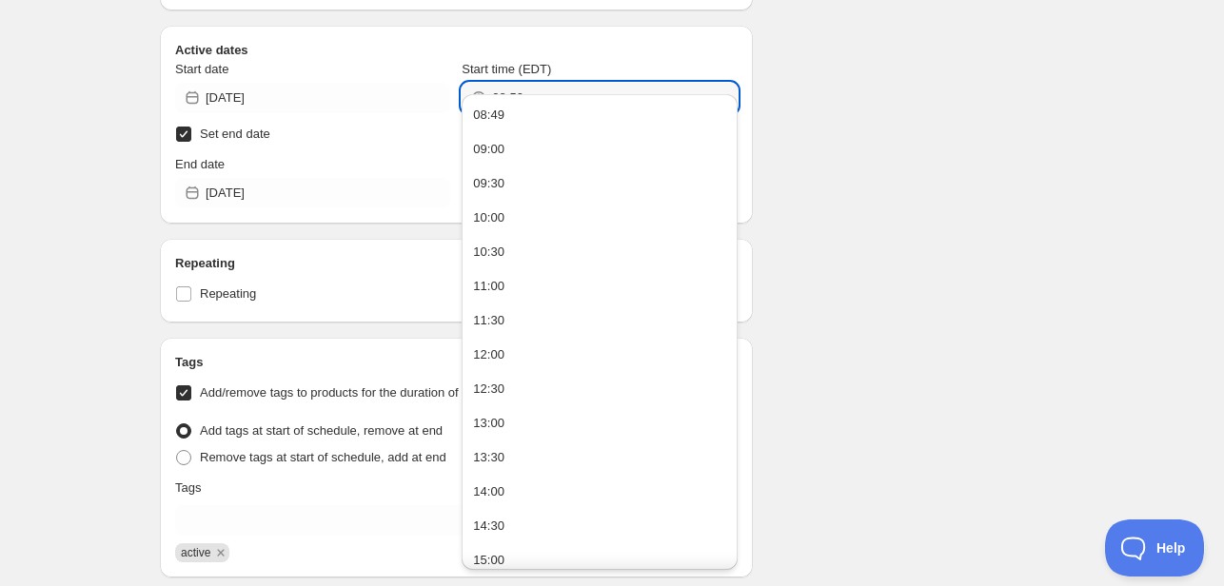
type input "08:50"
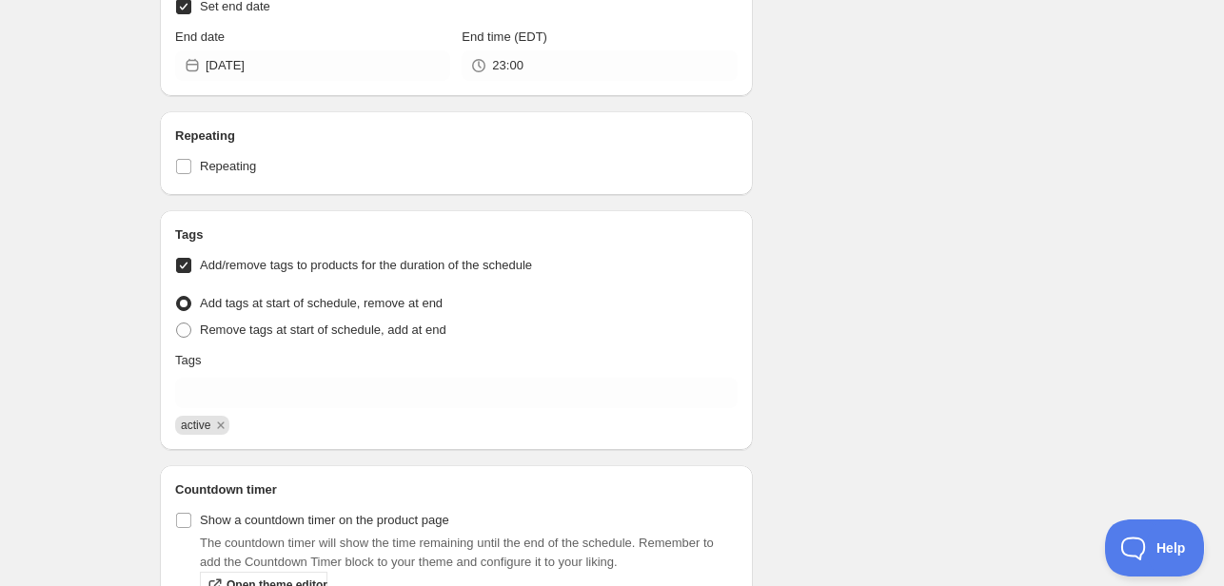
scroll to position [1809, 0]
